Goal: Entertainment & Leisure: Consume media (video, audio)

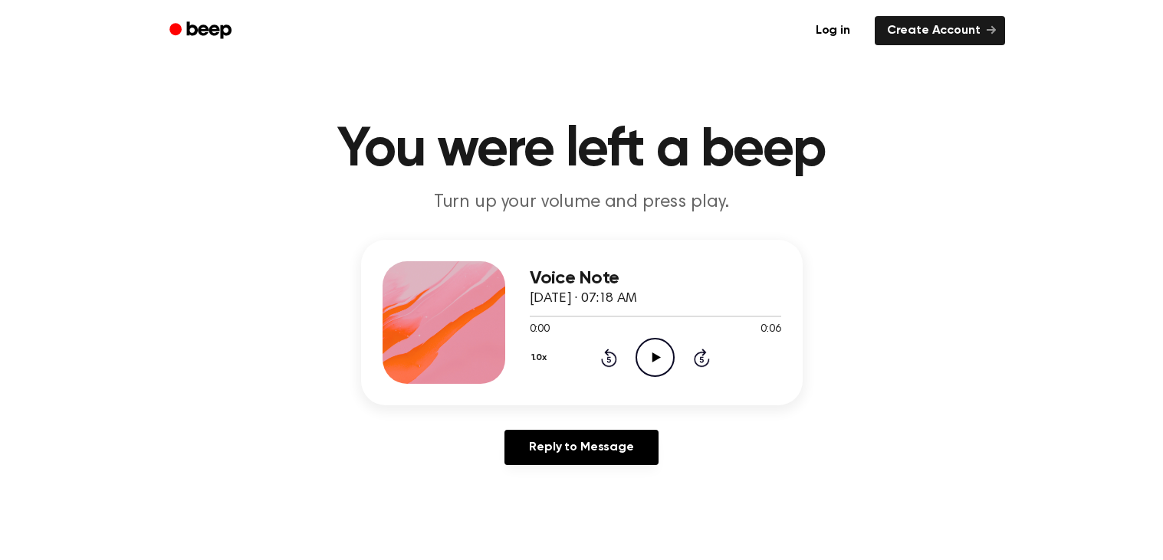
click at [648, 348] on icon "Play Audio" at bounding box center [654, 357] width 39 height 39
click at [656, 352] on icon "Pause Audio" at bounding box center [654, 357] width 39 height 39
